Goal: Task Accomplishment & Management: Manage account settings

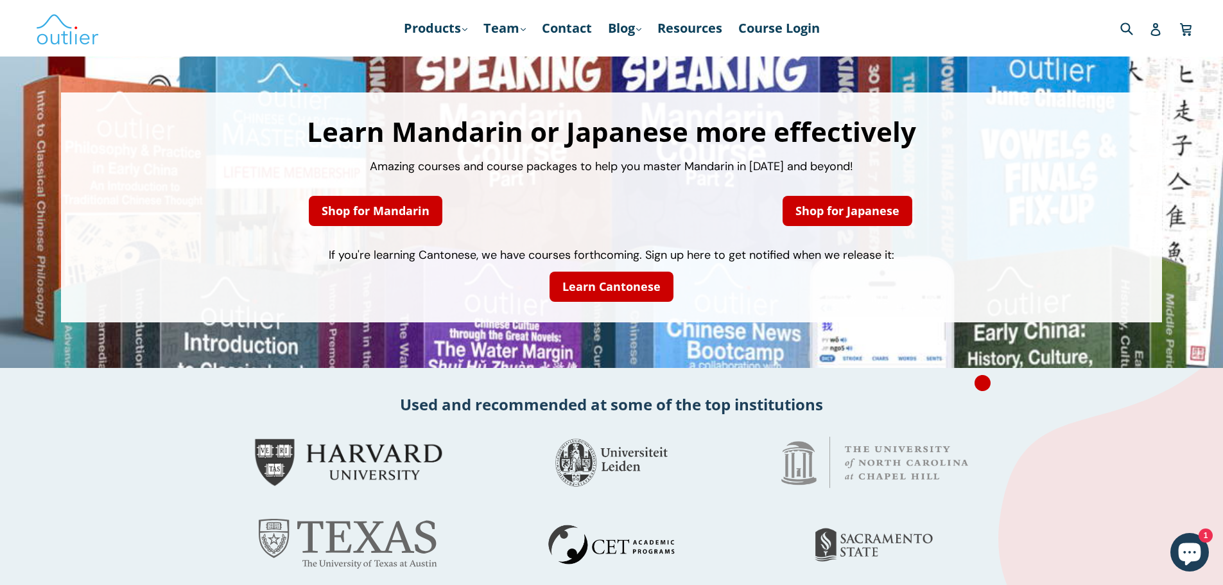
click at [1162, 28] on div "Submit" at bounding box center [1088, 28] width 212 height 26
click at [1150, 33] on icon at bounding box center [1155, 29] width 13 height 13
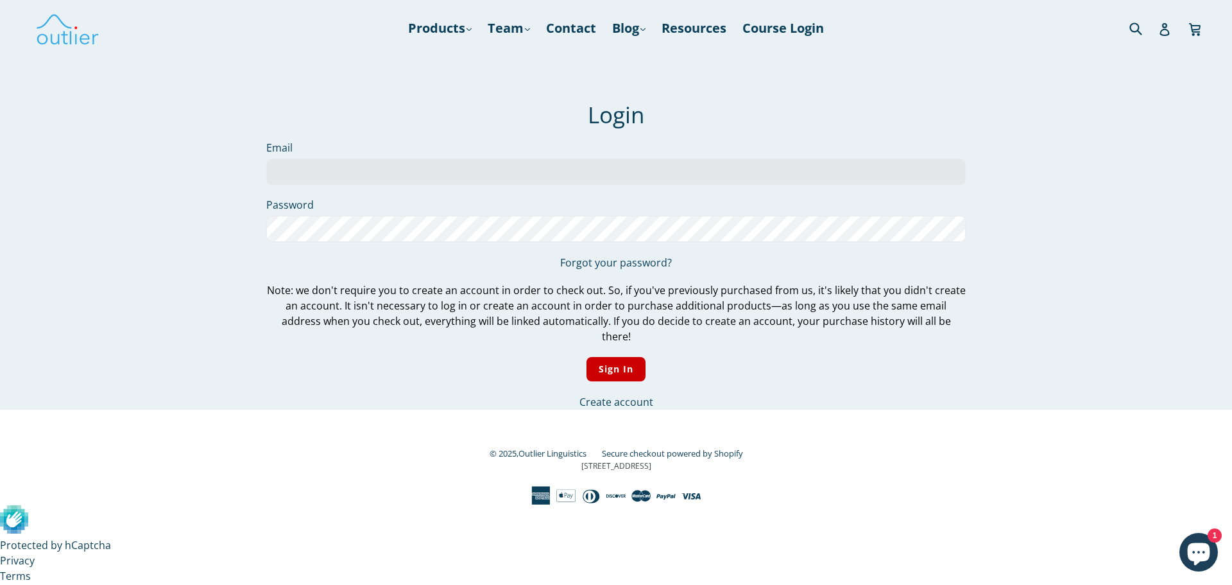
click at [683, 163] on input "Email" at bounding box center [616, 172] width 700 height 26
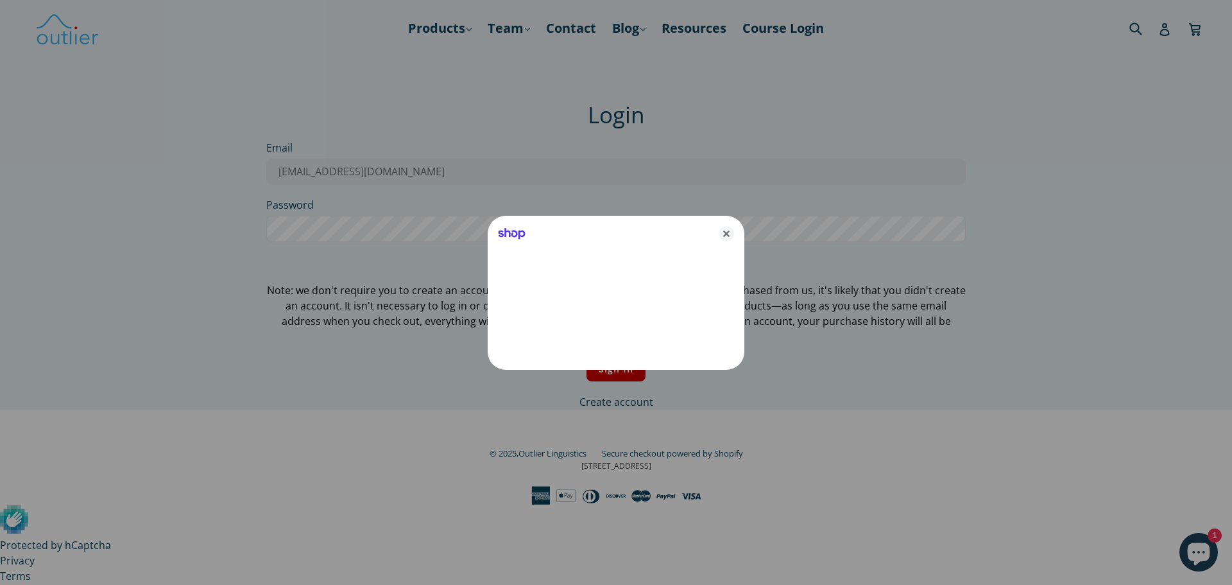
type input "ajeon@msn.com"
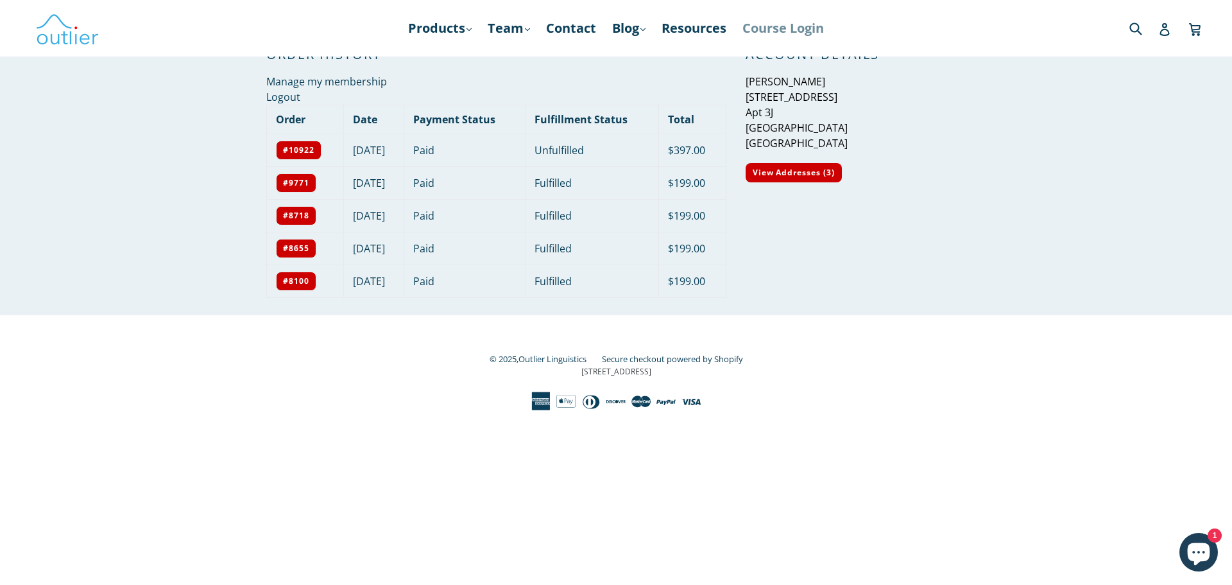
click at [767, 26] on link "Course Login" at bounding box center [783, 28] width 94 height 23
